Goal: Task Accomplishment & Management: Use online tool/utility

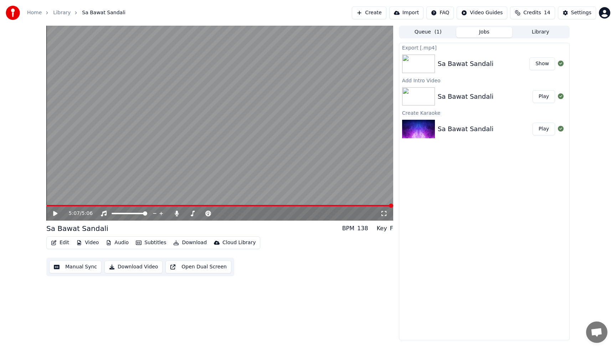
click at [539, 32] on button "Library" at bounding box center [541, 32] width 56 height 10
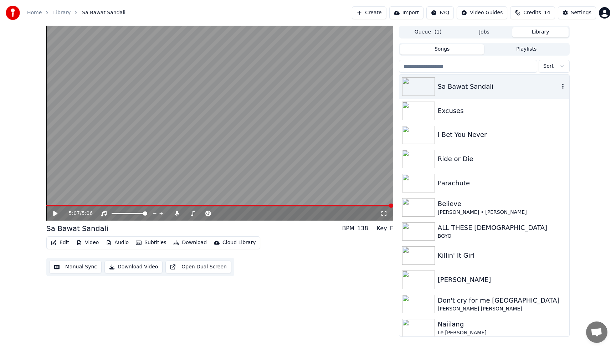
click at [465, 87] on div "Sa Bawat Sandali" at bounding box center [499, 87] width 122 height 10
click at [57, 213] on icon at bounding box center [60, 214] width 17 height 6
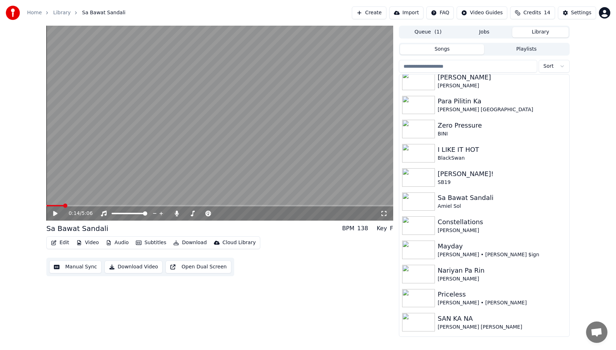
scroll to position [410, 0]
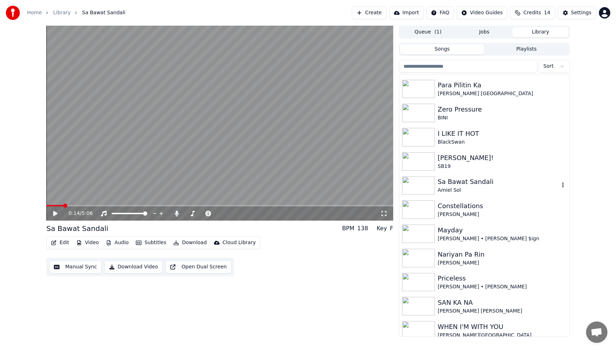
click at [421, 187] on img at bounding box center [418, 186] width 33 height 19
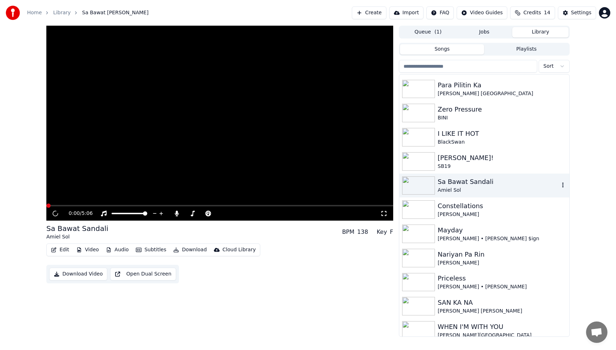
click at [421, 187] on img at bounding box center [418, 186] width 33 height 19
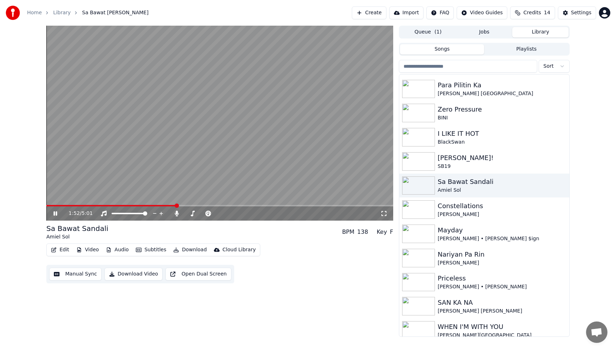
click at [58, 213] on icon at bounding box center [60, 214] width 17 height 6
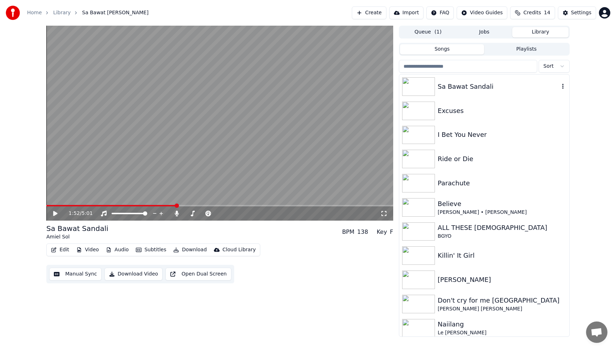
click at [494, 88] on div "Sa Bawat Sandali" at bounding box center [499, 87] width 122 height 10
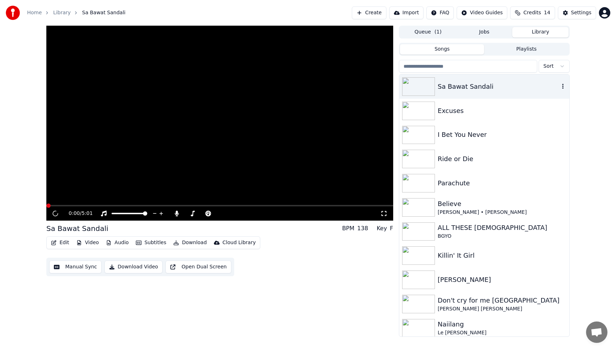
click at [494, 88] on div "Sa Bawat Sandali" at bounding box center [499, 87] width 122 height 10
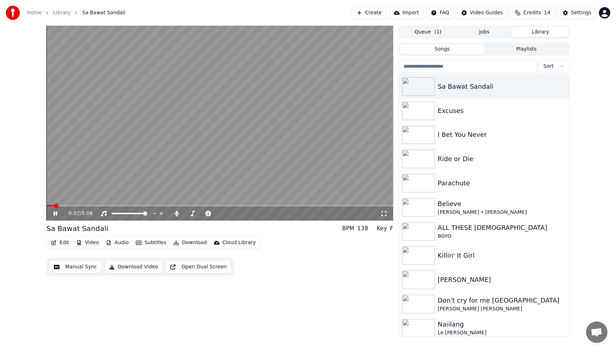
click at [55, 213] on icon at bounding box center [56, 214] width 4 height 4
click at [90, 244] on button "Video" at bounding box center [87, 243] width 28 height 10
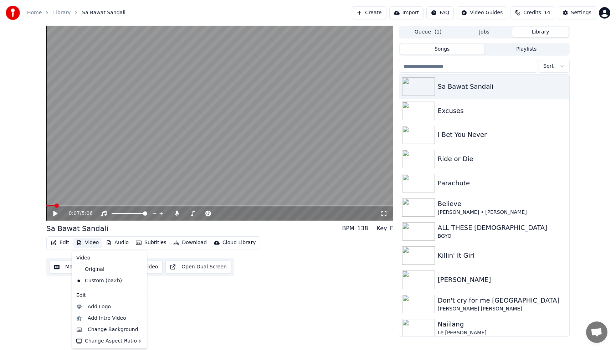
click at [257, 303] on div "0:07 / 5:06 Sa Bawat Sandali BPM 138 Key F Edit Video Audio Subtitles Download …" at bounding box center [219, 181] width 347 height 311
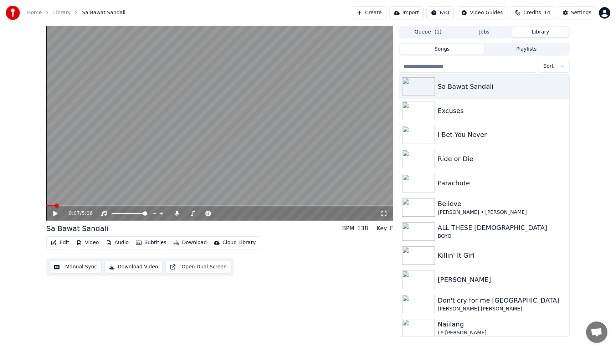
click at [59, 243] on button "Edit" at bounding box center [60, 243] width 24 height 10
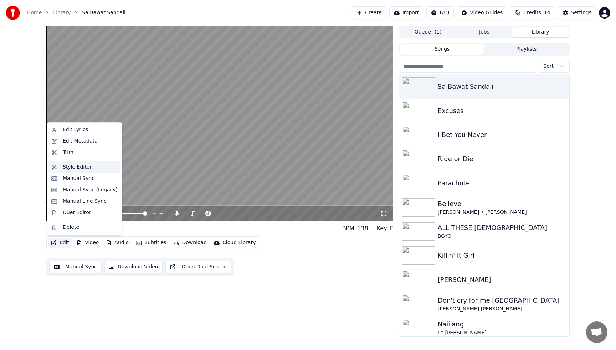
click at [77, 168] on div "Style Editor" at bounding box center [77, 167] width 29 height 7
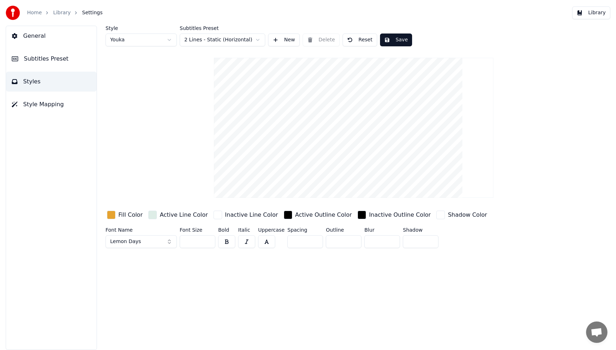
click at [112, 217] on div "button" at bounding box center [111, 215] width 9 height 9
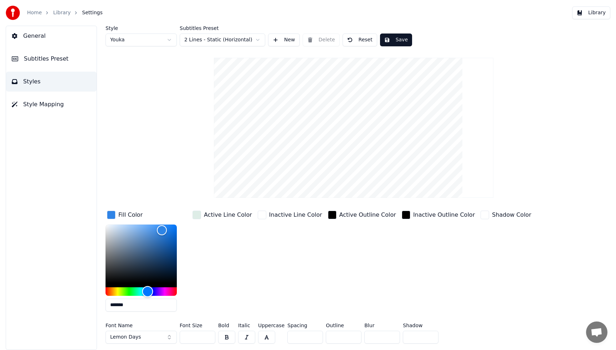
type input "*******"
drag, startPoint x: 115, startPoint y: 293, endPoint x: 147, endPoint y: 293, distance: 31.8
click at [147, 293] on div "Hue" at bounding box center [147, 291] width 11 height 11
click at [398, 41] on button "Save" at bounding box center [396, 40] width 32 height 13
click at [594, 13] on button "Library" at bounding box center [592, 12] width 38 height 13
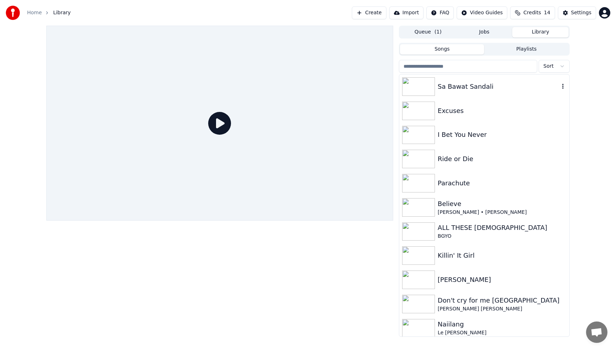
click at [468, 84] on div "Sa Bawat Sandali" at bounding box center [499, 87] width 122 height 10
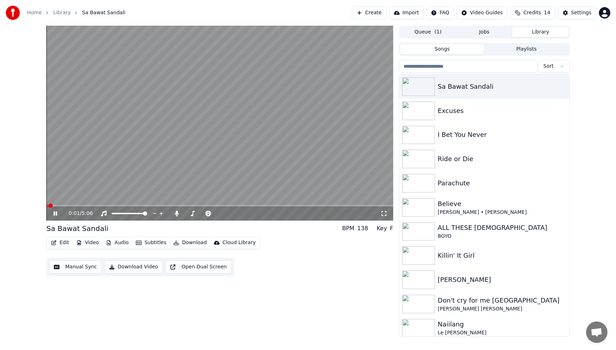
click at [55, 213] on icon at bounding box center [56, 214] width 4 height 4
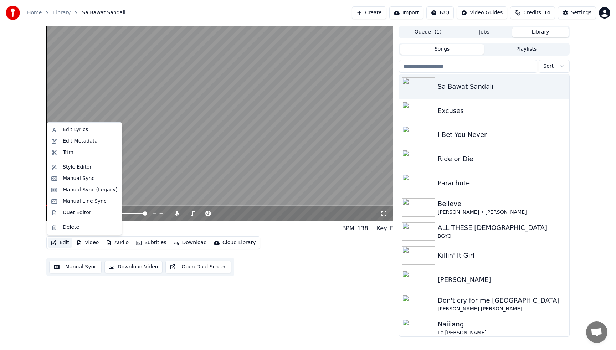
click at [55, 243] on icon "button" at bounding box center [54, 242] width 6 height 5
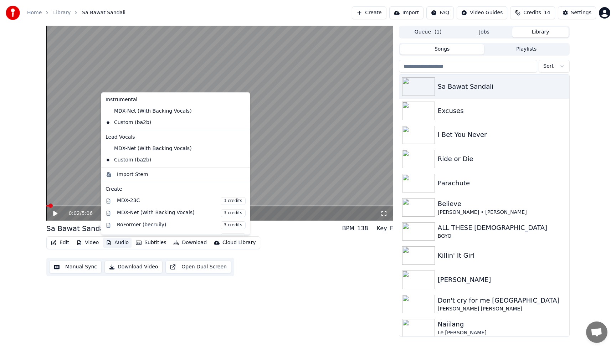
click at [135, 311] on div "0:02 / 5:06 Sa Bawat Sandali BPM 138 Key F Edit Video Audio Subtitles Download …" at bounding box center [219, 181] width 347 height 311
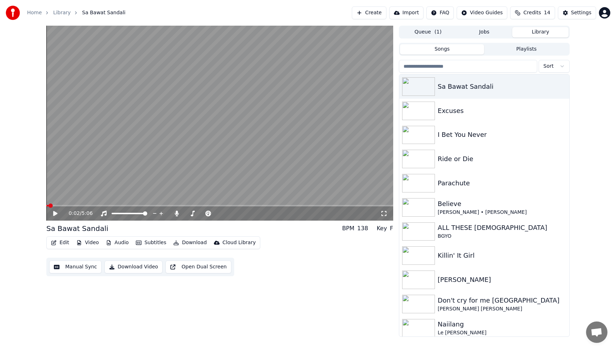
click at [93, 244] on button "Video" at bounding box center [87, 243] width 28 height 10
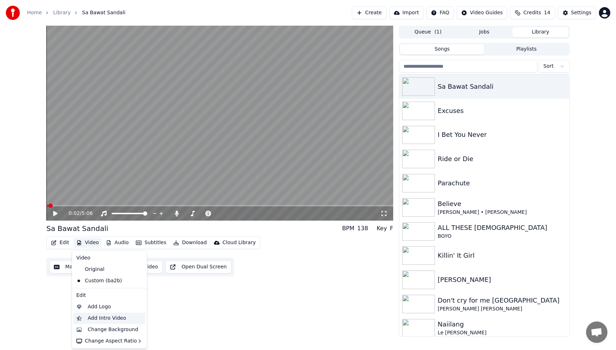
click at [107, 319] on div "Add Intro Video" at bounding box center [107, 318] width 39 height 7
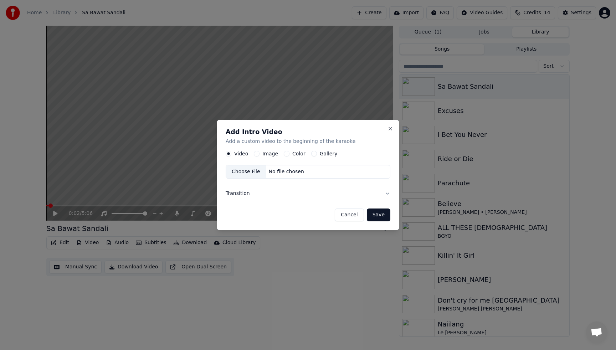
click at [258, 154] on button "Image" at bounding box center [257, 154] width 6 height 6
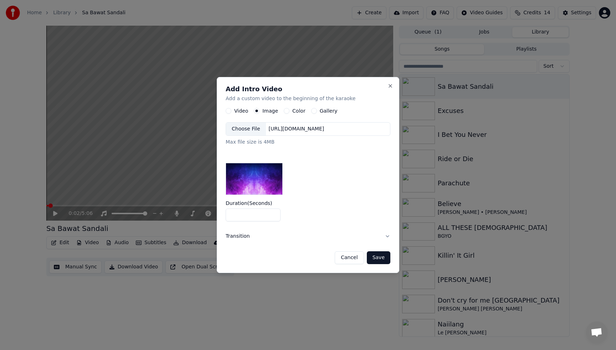
click at [244, 127] on div "Choose File" at bounding box center [246, 129] width 40 height 13
click at [379, 258] on button "Save" at bounding box center [379, 258] width 24 height 13
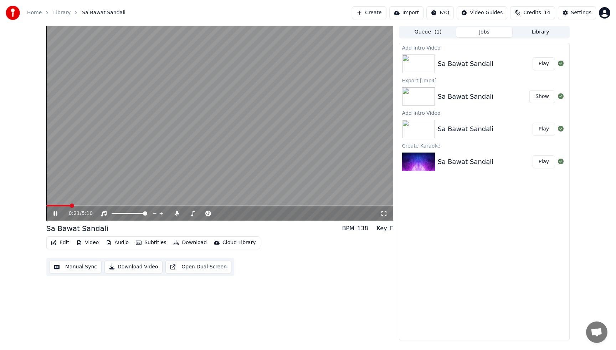
click at [55, 214] on icon at bounding box center [56, 214] width 4 height 4
click at [66, 242] on button "Edit" at bounding box center [60, 243] width 24 height 10
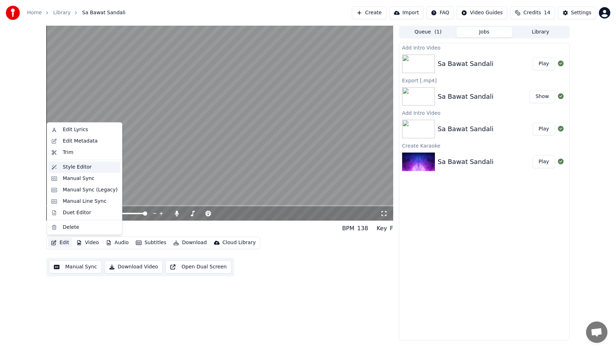
click at [73, 168] on div "Style Editor" at bounding box center [77, 167] width 29 height 7
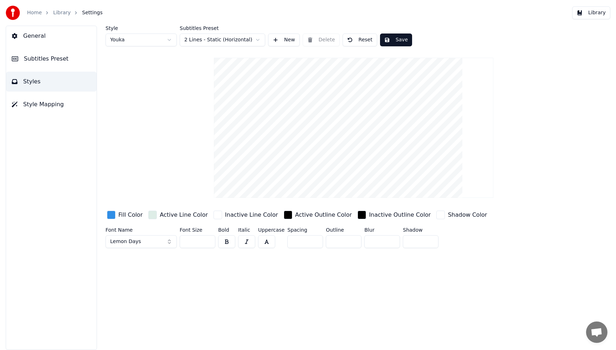
click at [169, 244] on button "Lemon Days" at bounding box center [141, 241] width 71 height 13
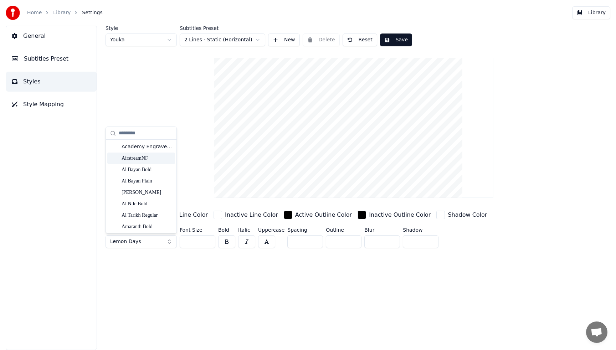
click at [132, 157] on div "AirstreamNF" at bounding box center [147, 158] width 51 height 7
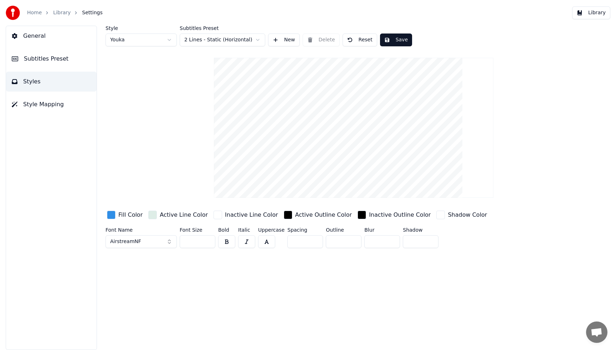
click at [171, 243] on button "AirstreamNF" at bounding box center [141, 241] width 71 height 13
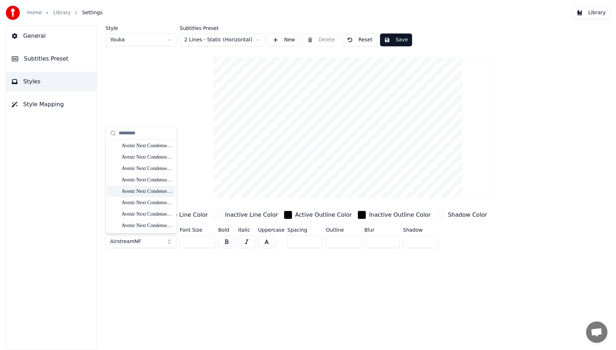
scroll to position [845, 0]
click at [139, 158] on div "Avenir Next Condensed Heavy" at bounding box center [147, 157] width 51 height 7
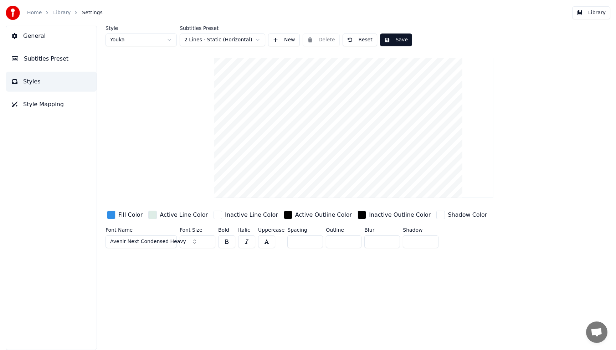
click at [142, 240] on span "Avenir Next Condensed Heavy" at bounding box center [148, 241] width 76 height 7
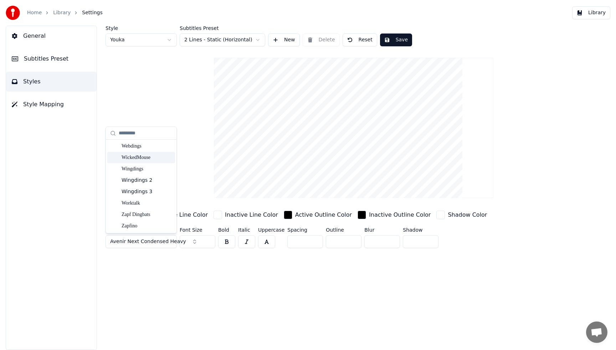
click at [143, 157] on div "WickedMouse" at bounding box center [147, 157] width 51 height 7
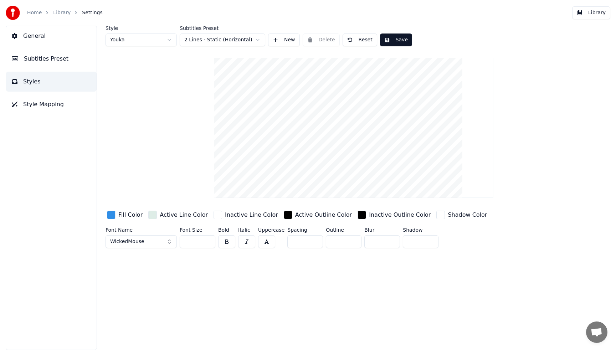
click at [168, 242] on button "WickedMouse" at bounding box center [141, 241] width 71 height 13
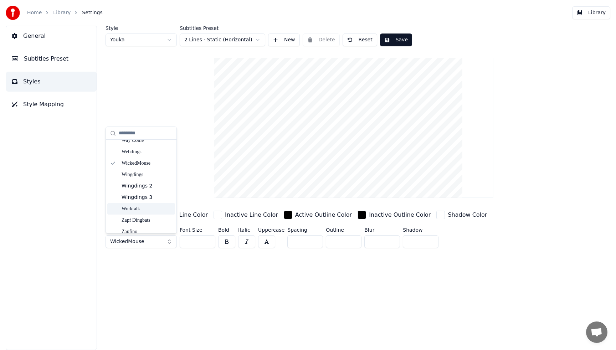
scroll to position [8108, 0]
click at [136, 208] on div "Worktalk" at bounding box center [147, 208] width 51 height 7
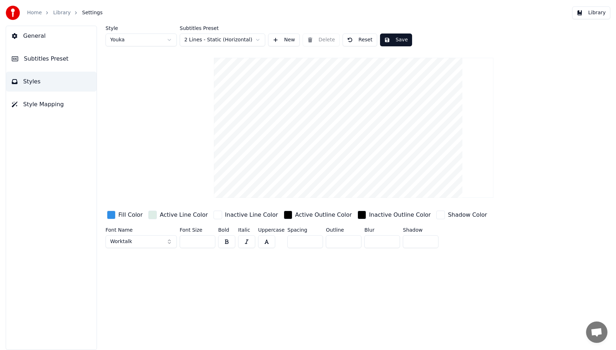
drag, startPoint x: 195, startPoint y: 242, endPoint x: 168, endPoint y: 243, distance: 26.8
click at [168, 243] on div "Font Name Worktalk Font Size *** Bold Italic Uppercase Spacing * Outline * Blur…" at bounding box center [322, 240] width 432 height 24
type input "**"
click at [113, 217] on div "button" at bounding box center [111, 215] width 9 height 9
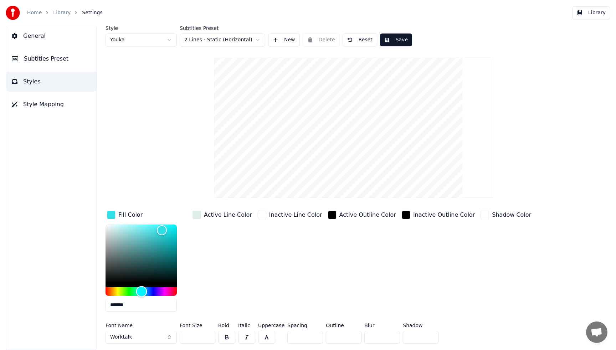
drag, startPoint x: 147, startPoint y: 293, endPoint x: 142, endPoint y: 292, distance: 5.0
click at [142, 292] on div "Hue" at bounding box center [141, 291] width 11 height 11
type input "*******"
click at [143, 292] on div "Hue" at bounding box center [143, 291] width 11 height 11
click at [398, 41] on button "Save" at bounding box center [396, 40] width 32 height 13
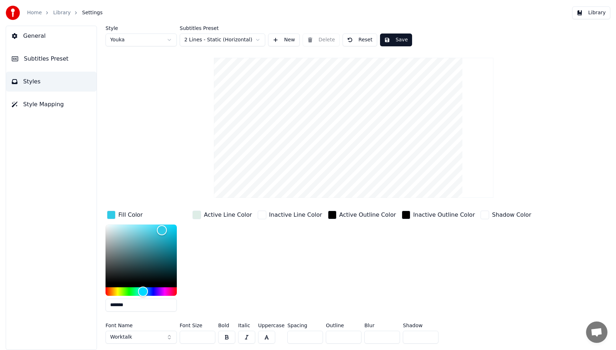
click at [394, 43] on button "Save" at bounding box center [396, 40] width 32 height 13
click at [603, 11] on button "Library" at bounding box center [592, 12] width 38 height 13
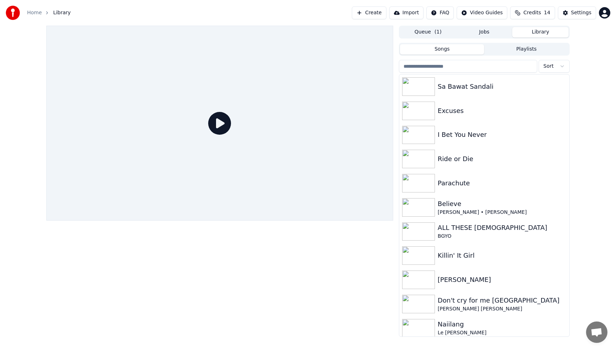
click at [218, 264] on div at bounding box center [219, 181] width 347 height 311
click at [469, 85] on div "Sa Bawat Sandali" at bounding box center [499, 87] width 122 height 10
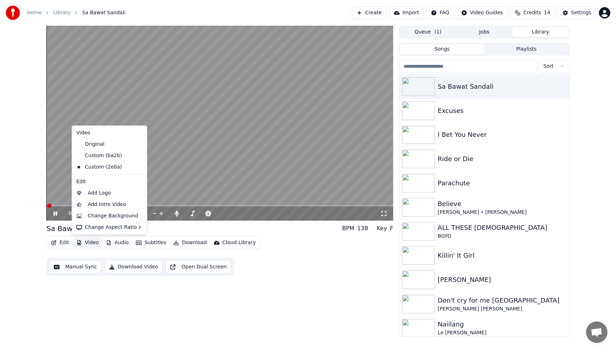
click at [91, 242] on button "Video" at bounding box center [87, 243] width 28 height 10
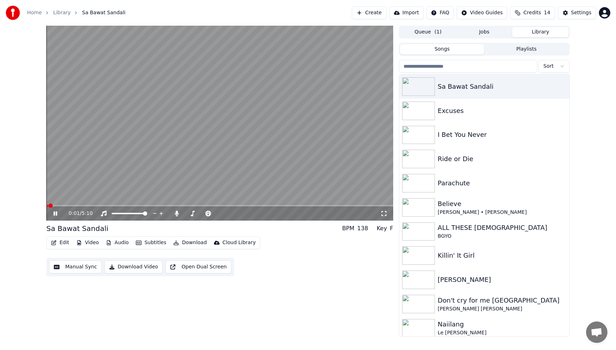
click at [55, 212] on icon at bounding box center [56, 214] width 4 height 4
click at [91, 245] on button "Video" at bounding box center [87, 243] width 28 height 10
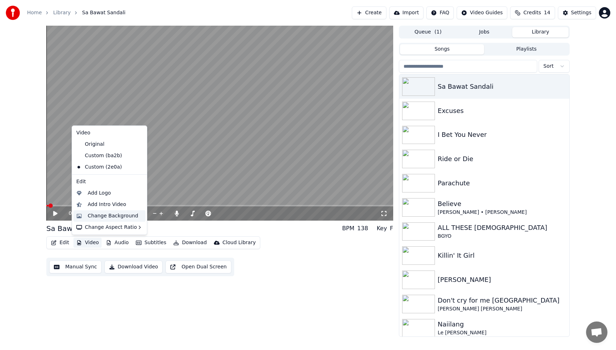
click at [111, 214] on div "Change Background" at bounding box center [113, 216] width 51 height 7
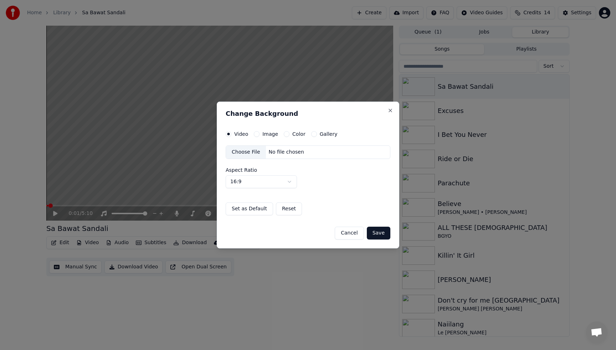
click at [245, 153] on div "Choose File" at bounding box center [246, 152] width 40 height 13
click at [382, 232] on button "Save" at bounding box center [379, 233] width 24 height 13
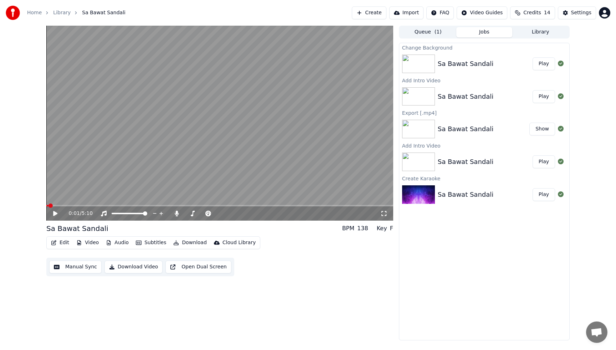
click at [426, 63] on img at bounding box center [418, 64] width 33 height 19
click at [46, 207] on span at bounding box center [48, 206] width 4 height 4
click at [55, 215] on icon at bounding box center [55, 213] width 4 height 5
click at [56, 213] on icon at bounding box center [56, 214] width 4 height 4
click at [95, 244] on button "Video" at bounding box center [87, 243] width 28 height 10
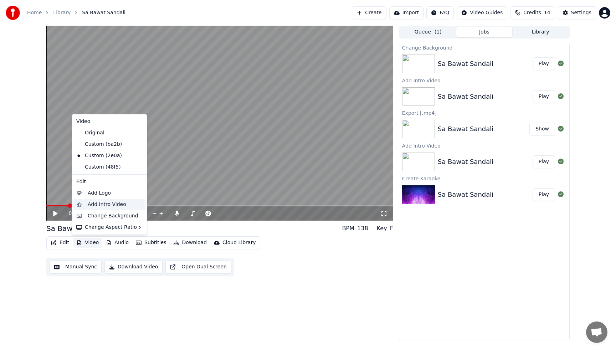
click at [107, 205] on div "Add Intro Video" at bounding box center [107, 204] width 39 height 7
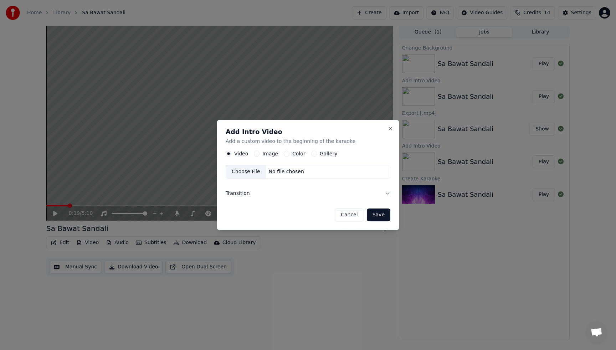
click at [259, 153] on button "Image" at bounding box center [257, 154] width 6 height 6
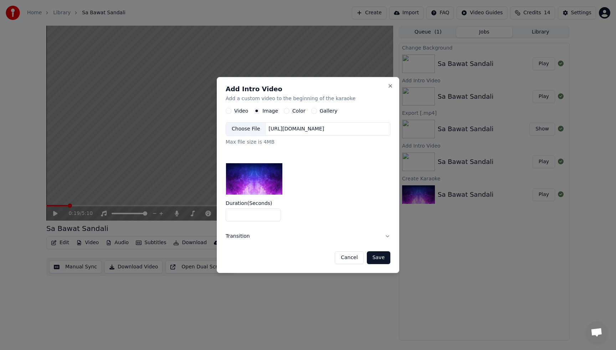
click at [250, 129] on div "Choose File" at bounding box center [246, 129] width 40 height 13
click at [381, 257] on button "Save" at bounding box center [379, 258] width 24 height 13
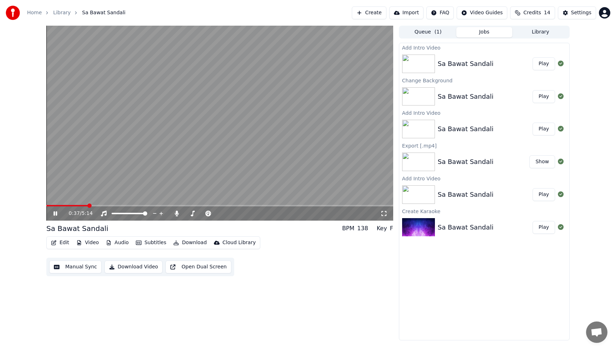
click at [540, 32] on button "Library" at bounding box center [541, 32] width 56 height 10
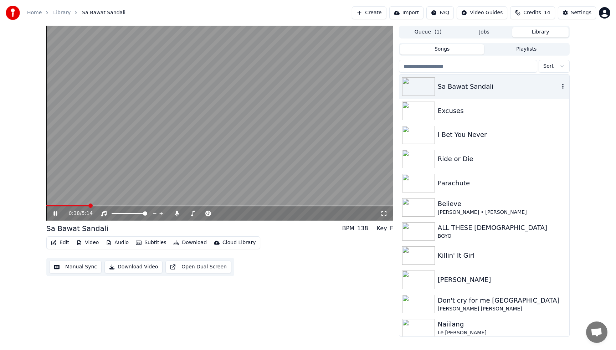
click at [472, 87] on div "Sa Bawat Sandali" at bounding box center [499, 87] width 122 height 10
click at [55, 214] on icon at bounding box center [56, 214] width 4 height 4
click at [421, 32] on button "Queue ( 1 )" at bounding box center [428, 32] width 56 height 10
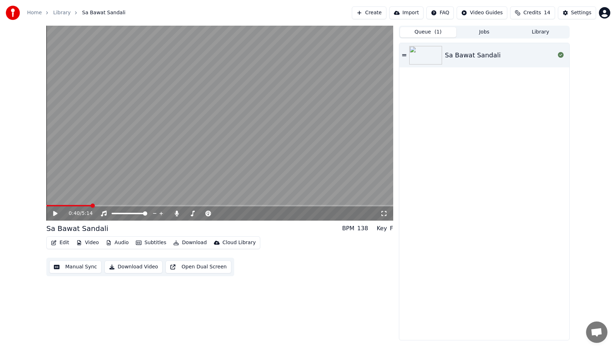
click at [468, 57] on div "Sa Bawat Sandali" at bounding box center [473, 55] width 56 height 10
click at [54, 213] on icon at bounding box center [56, 214] width 4 height 4
click at [93, 244] on button "Video" at bounding box center [87, 243] width 28 height 10
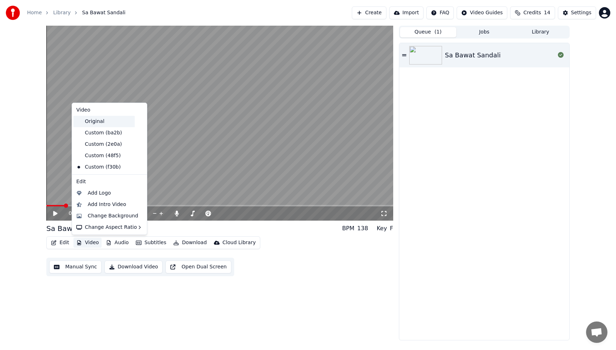
click at [97, 121] on div "Original" at bounding box center [103, 121] width 61 height 11
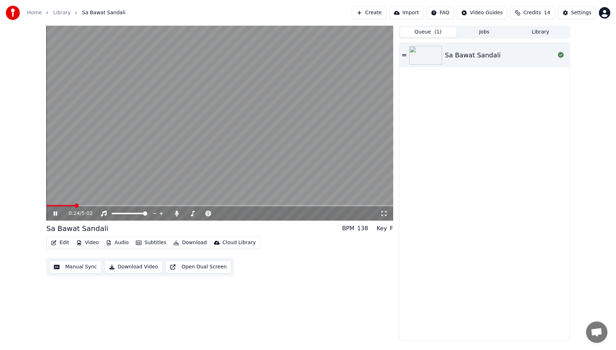
click at [56, 214] on icon at bounding box center [56, 214] width 4 height 4
click at [482, 57] on div "Sa Bawat Sandali" at bounding box center [473, 55] width 56 height 10
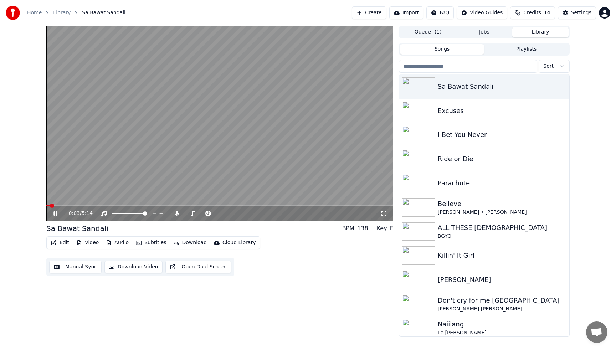
click at [542, 30] on button "Library" at bounding box center [541, 32] width 56 height 10
click at [461, 85] on div "Sa Bawat Sandali" at bounding box center [499, 87] width 122 height 10
click at [118, 241] on button "Audio" at bounding box center [117, 243] width 29 height 10
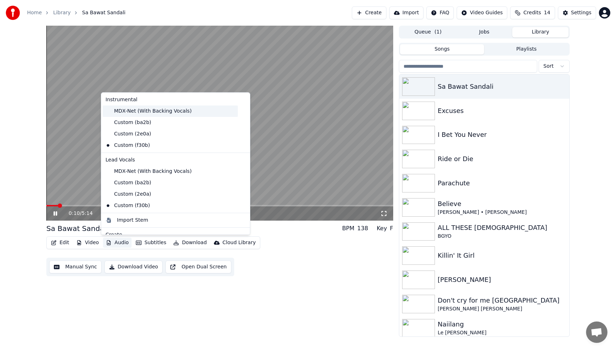
click at [126, 111] on div "MDX-Net (With Backing Vocals)" at bounding box center [170, 111] width 135 height 11
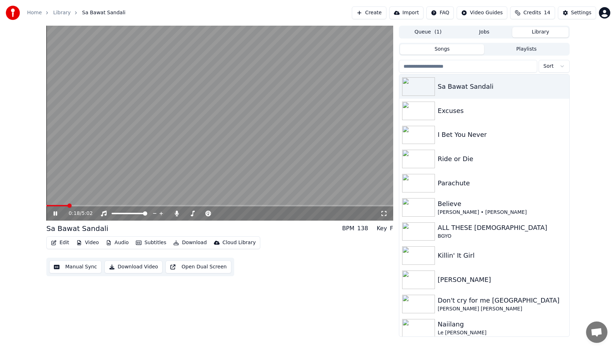
drag, startPoint x: 56, startPoint y: 214, endPoint x: 107, endPoint y: 222, distance: 51.2
click at [56, 214] on icon at bounding box center [56, 214] width 4 height 4
click at [54, 213] on icon at bounding box center [55, 213] width 4 height 5
drag, startPoint x: 56, startPoint y: 213, endPoint x: 60, endPoint y: 212, distance: 4.1
click at [56, 213] on icon at bounding box center [56, 214] width 4 height 4
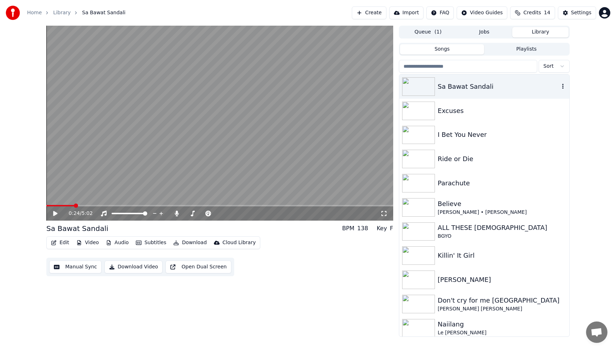
click at [425, 82] on img at bounding box center [418, 86] width 33 height 19
click at [46, 208] on span at bounding box center [48, 206] width 4 height 4
click at [54, 213] on icon at bounding box center [55, 213] width 4 height 5
click at [55, 213] on icon at bounding box center [60, 214] width 17 height 6
click at [309, 267] on div "Edit Video Audio Subtitles Download Cloud Library Manual Sync Download Video Op…" at bounding box center [219, 257] width 347 height 40
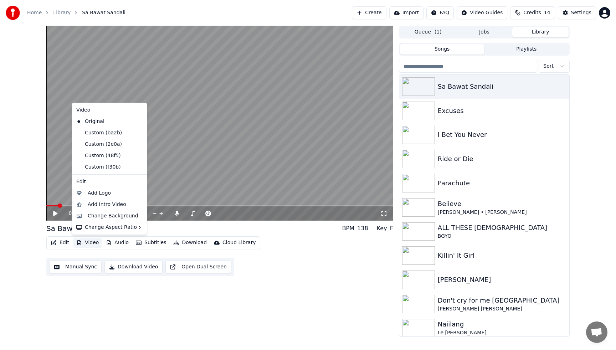
click at [89, 243] on button "Video" at bounding box center [87, 243] width 28 height 10
click at [101, 217] on div "Change Background" at bounding box center [113, 216] width 51 height 7
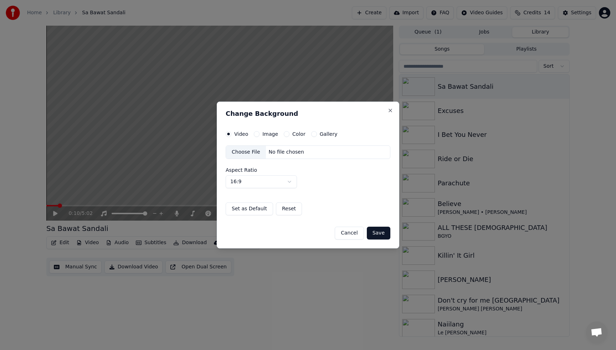
click at [269, 132] on label "Image" at bounding box center [271, 134] width 16 height 5
click at [260, 132] on button "Image" at bounding box center [257, 134] width 6 height 6
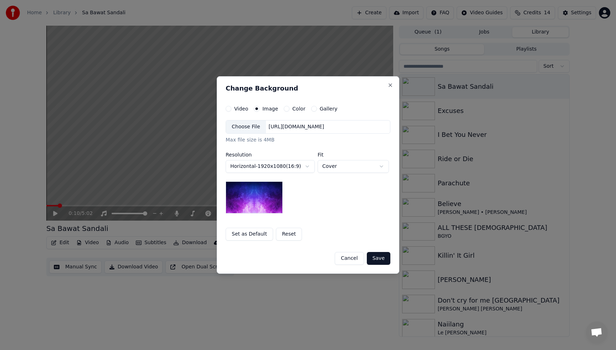
click at [239, 128] on div "Choose File" at bounding box center [246, 127] width 40 height 13
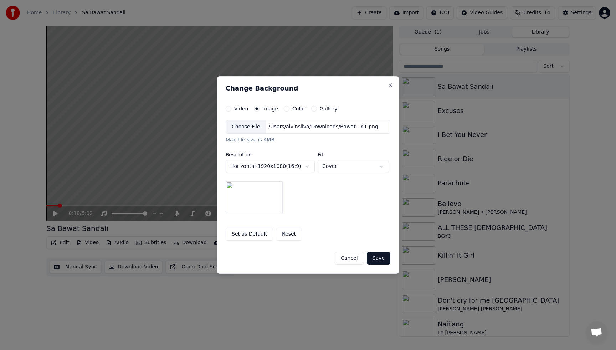
click at [385, 259] on button "Save" at bounding box center [379, 258] width 24 height 13
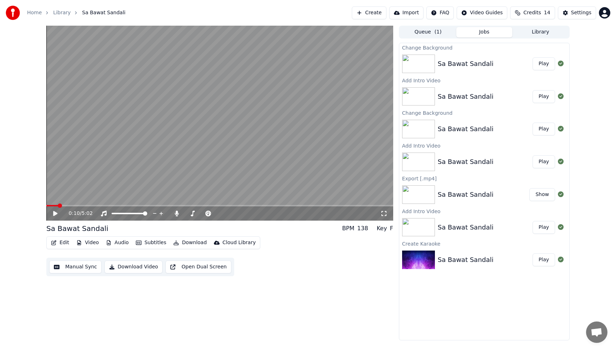
click at [543, 64] on button "Play" at bounding box center [544, 63] width 22 height 13
click at [57, 214] on icon at bounding box center [60, 214] width 17 height 6
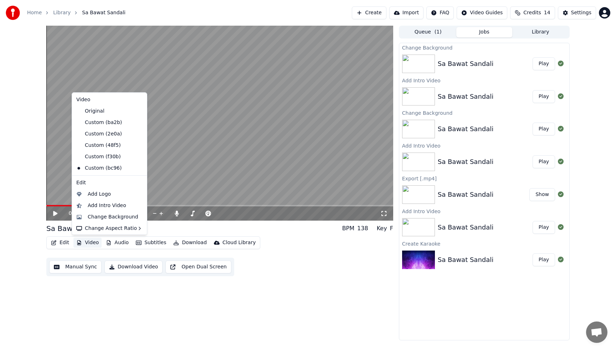
click at [95, 243] on button "Video" at bounding box center [87, 243] width 28 height 10
click at [116, 217] on div "Change Background" at bounding box center [113, 217] width 51 height 7
